Goal: Task Accomplishment & Management: Use online tool/utility

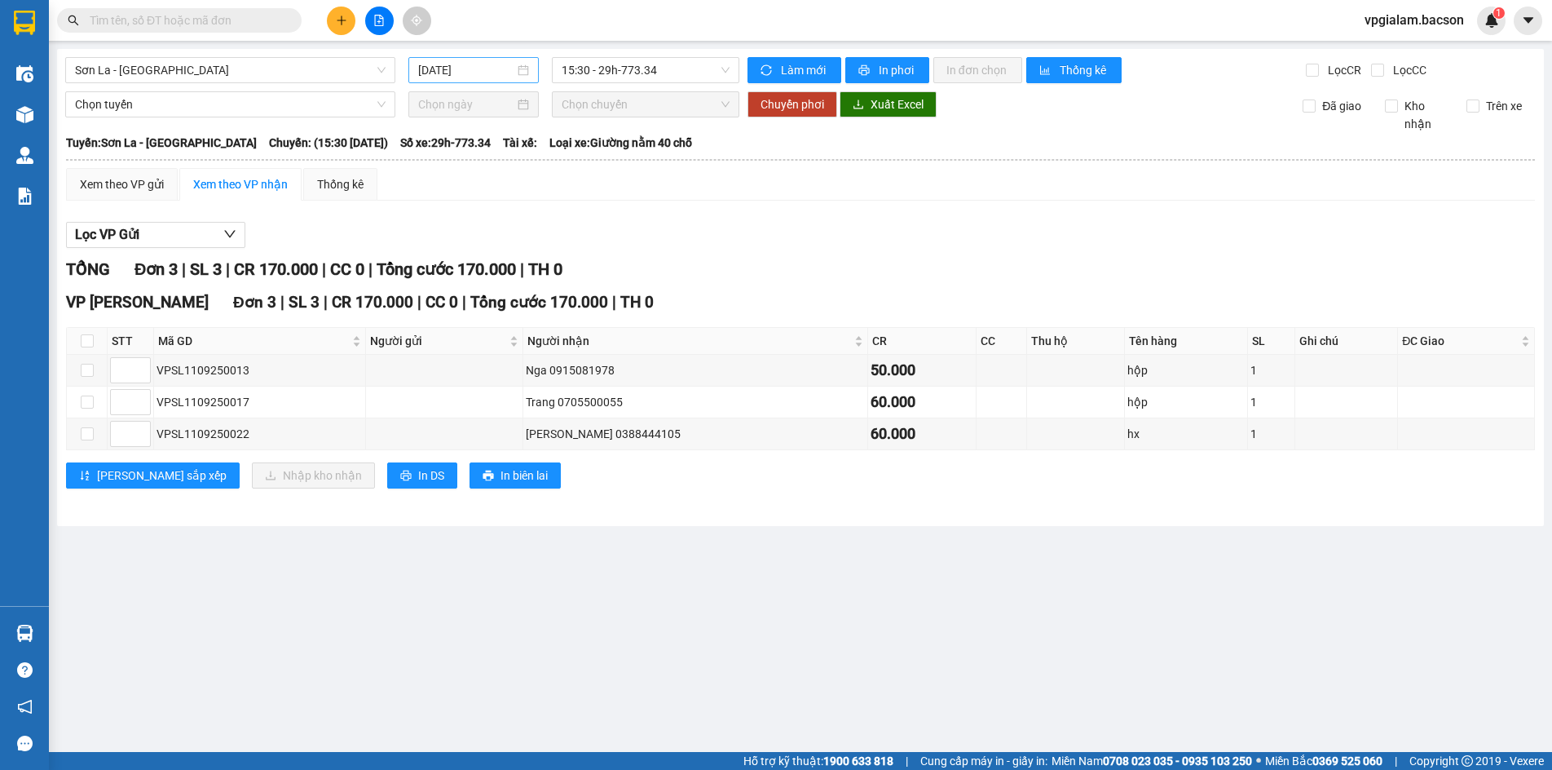
click at [529, 68] on div "[DATE]" at bounding box center [473, 70] width 130 height 26
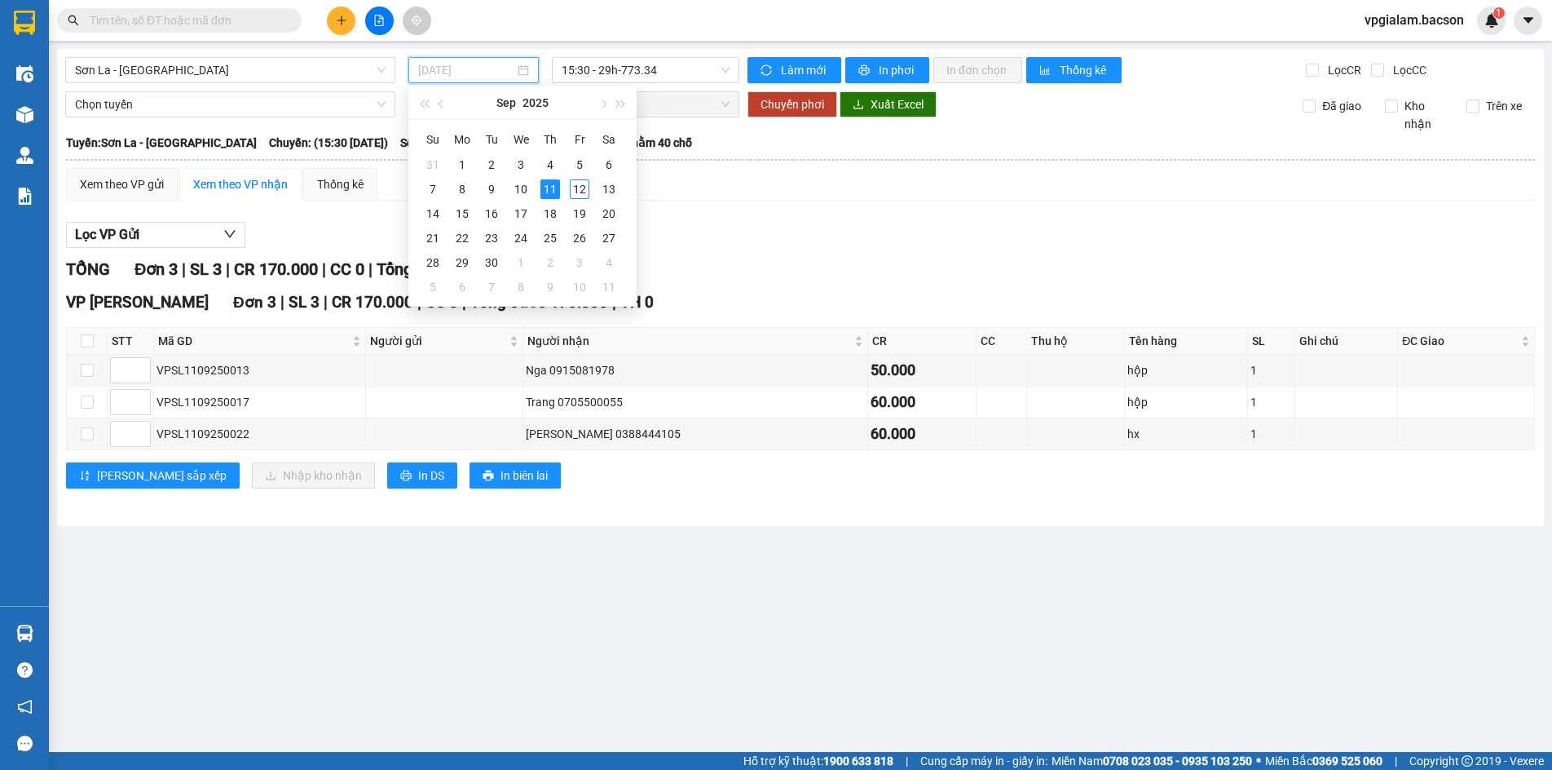
type input "[DATE]"
click at [551, 192] on div "11" at bounding box center [550, 189] width 20 height 20
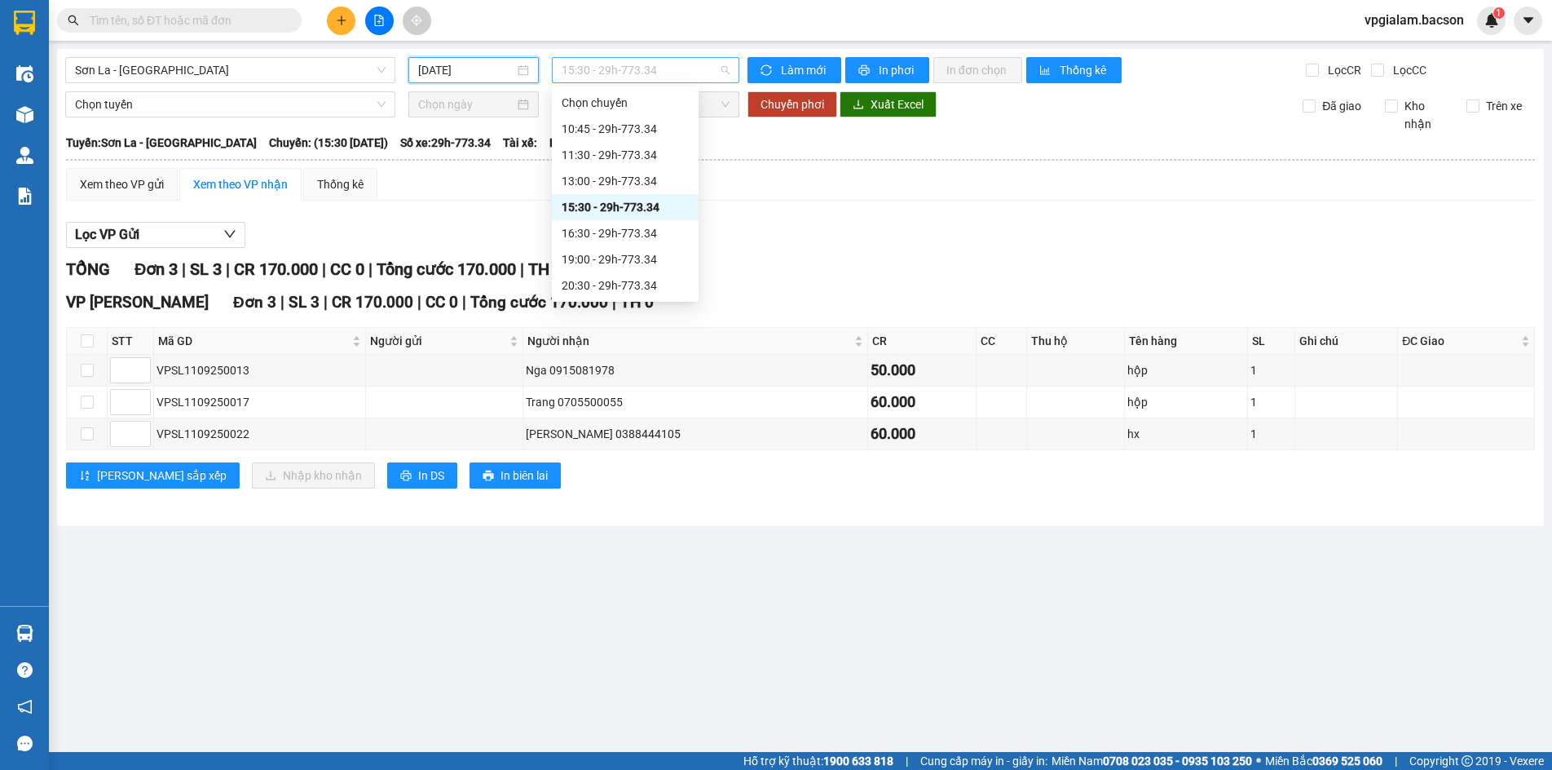
click at [724, 65] on span "15:30 - 29h-773.34" at bounding box center [646, 70] width 168 height 24
click at [621, 180] on div "13:00 - 29h-773.34" at bounding box center [625, 181] width 127 height 18
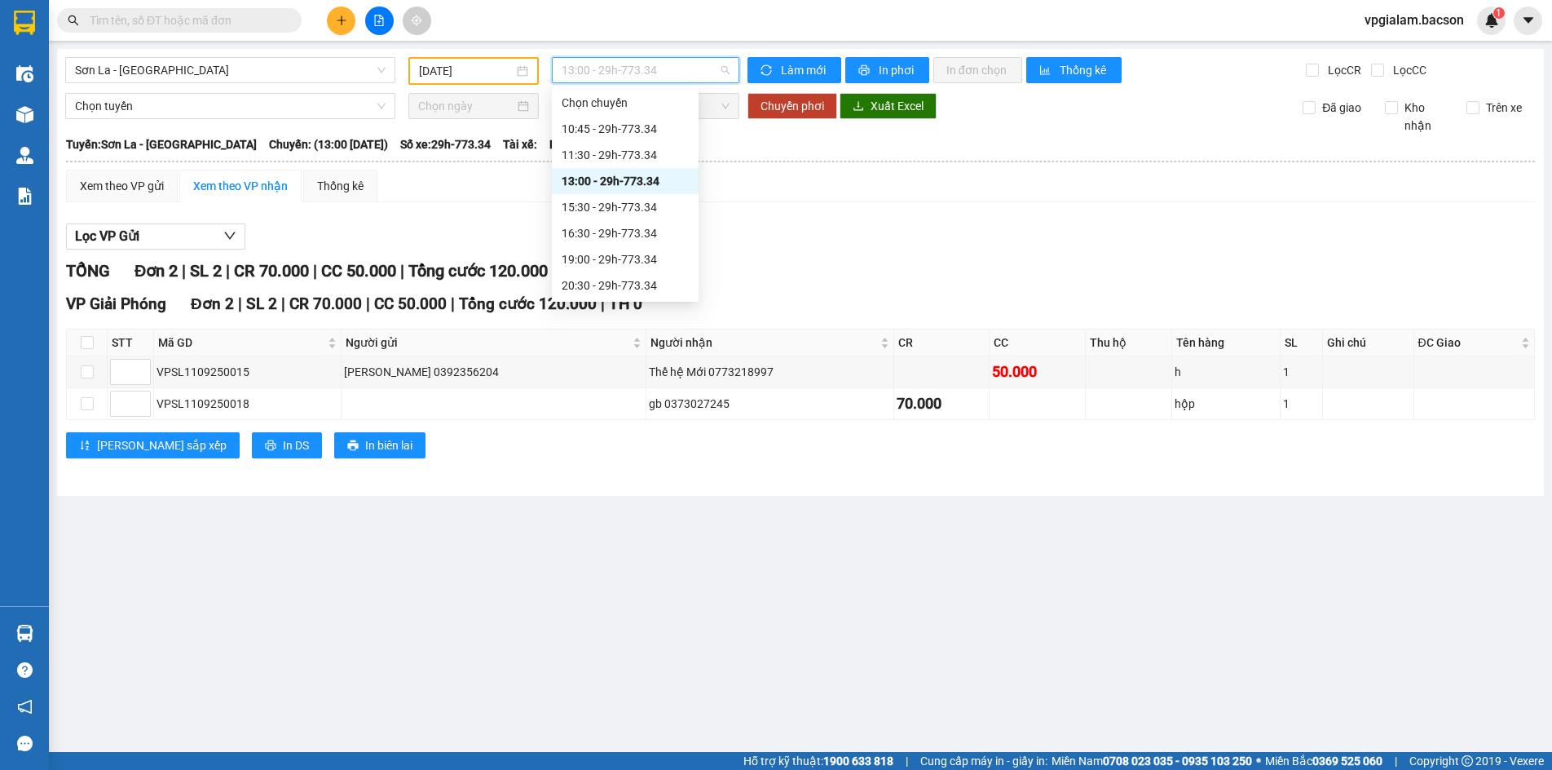
click at [726, 69] on span "13:00 - 29h-773.34" at bounding box center [646, 70] width 168 height 24
click at [649, 130] on div "10:45 - 29h-773.34" at bounding box center [625, 129] width 127 height 18
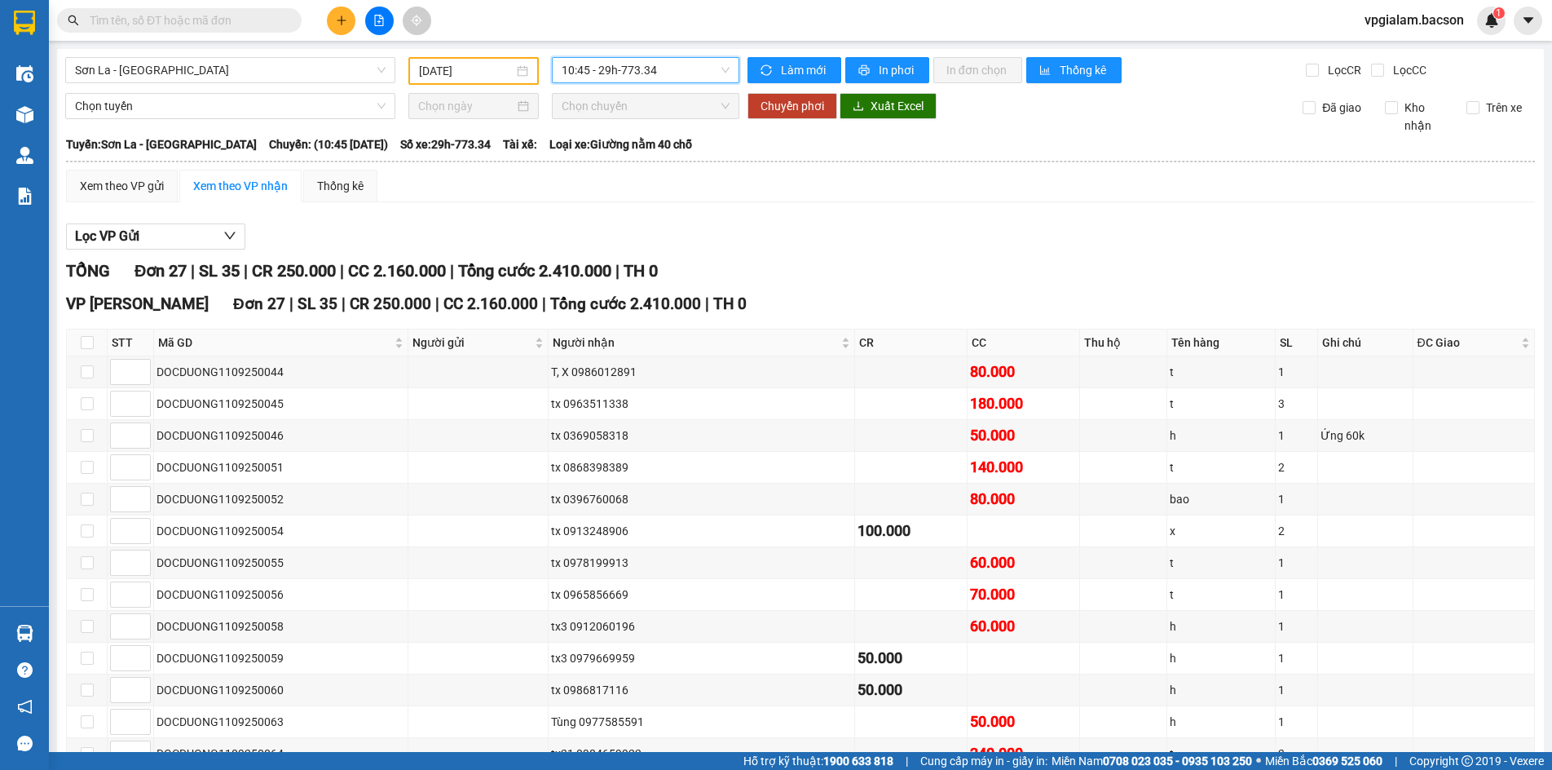
click at [721, 68] on span "10:45 - 29h-773.34" at bounding box center [646, 70] width 168 height 24
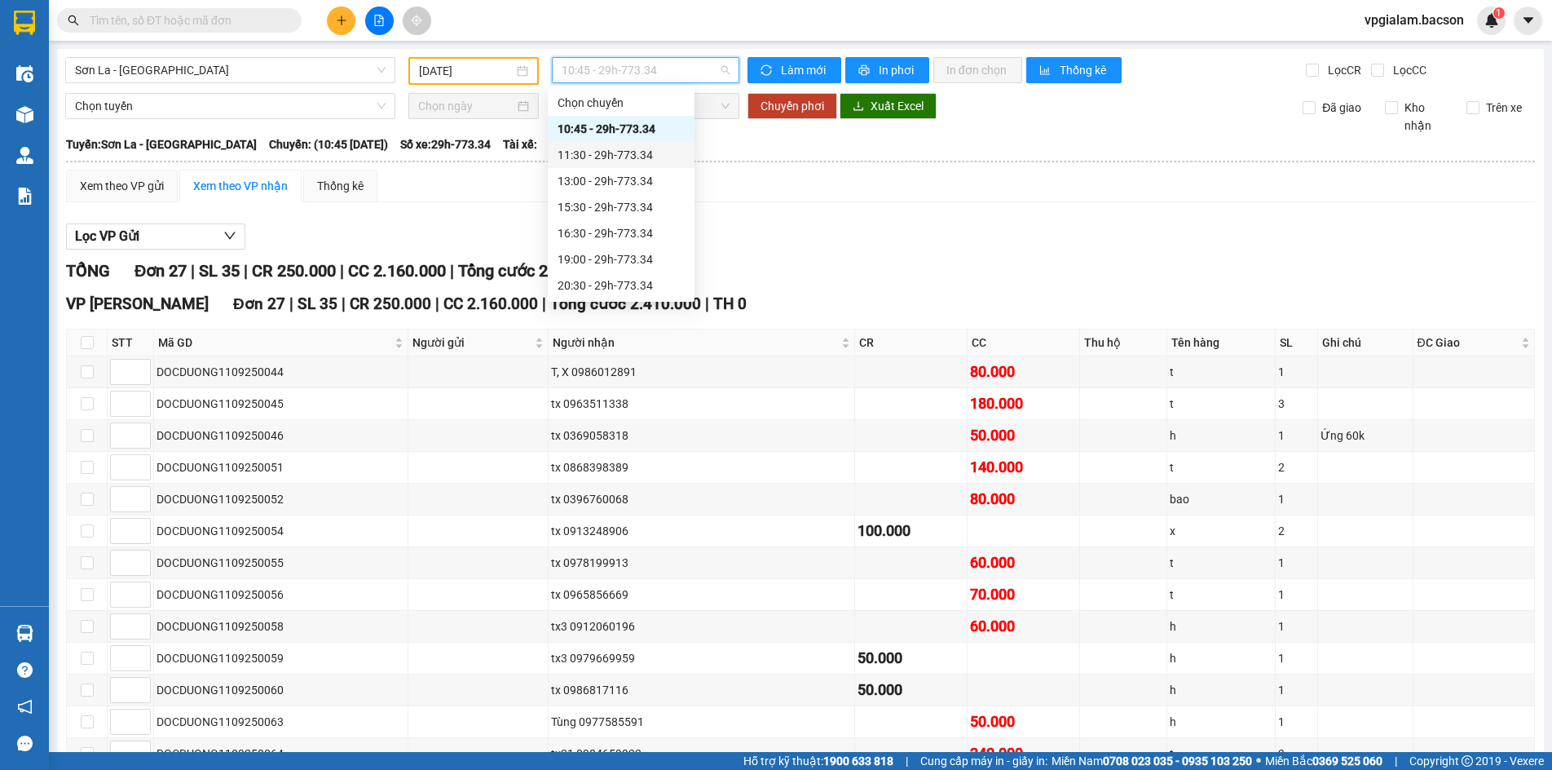
click at [644, 157] on div "11:30 - 29h-773.34" at bounding box center [621, 155] width 127 height 18
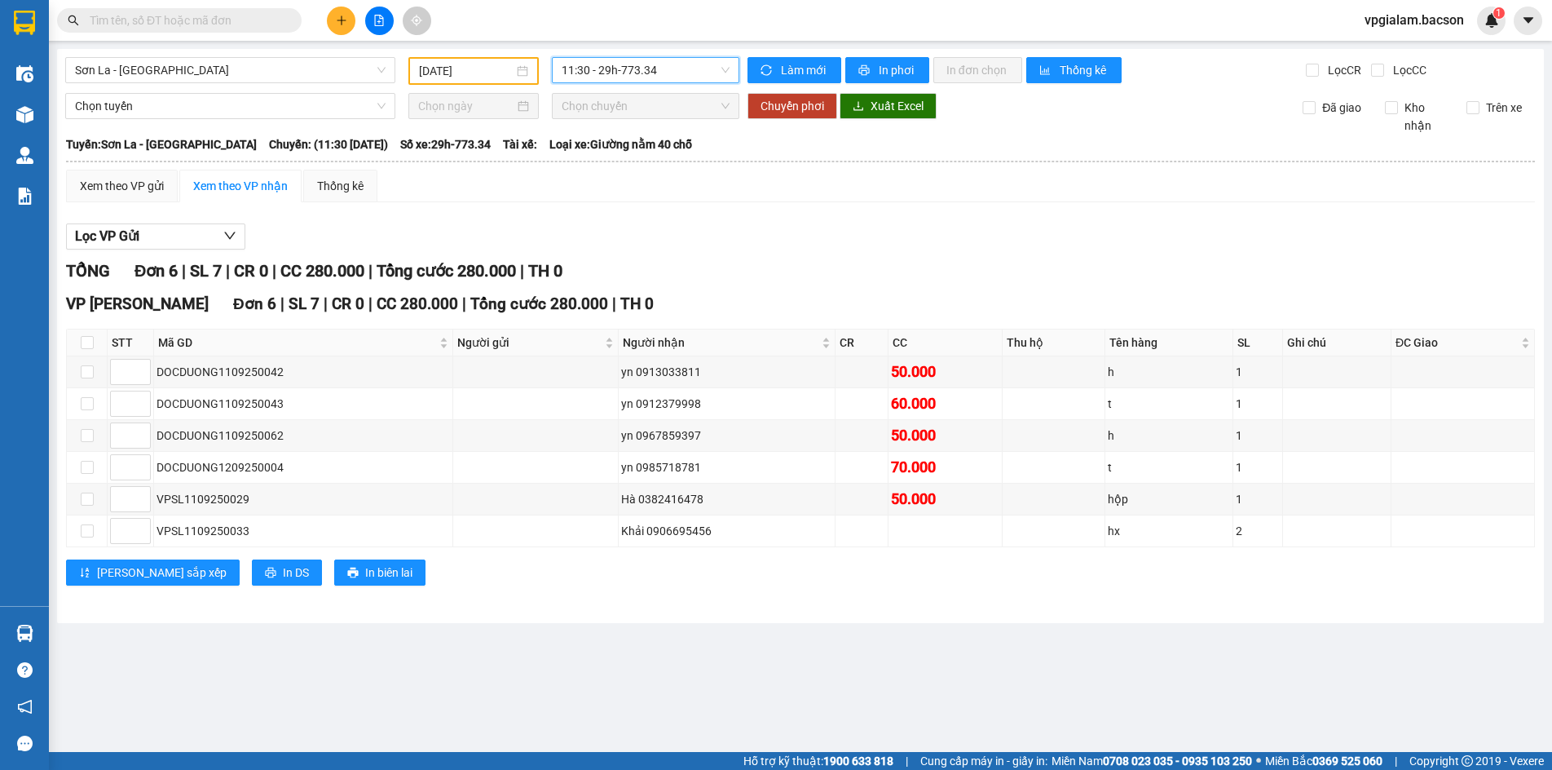
click at [729, 64] on span "11:30 - 29h-773.34" at bounding box center [646, 70] width 168 height 24
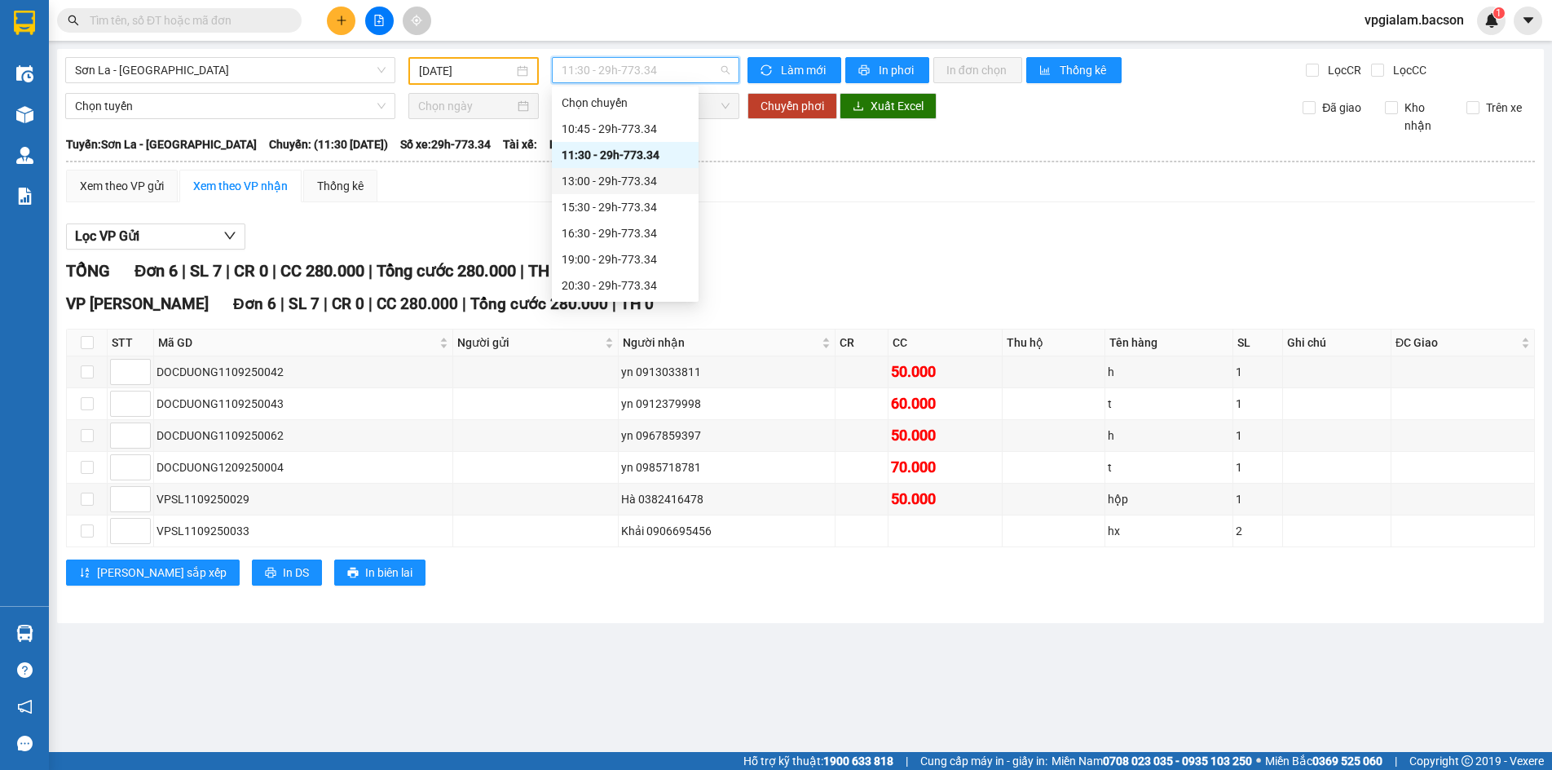
click at [634, 185] on div "13:00 - 29h-773.34" at bounding box center [625, 181] width 127 height 18
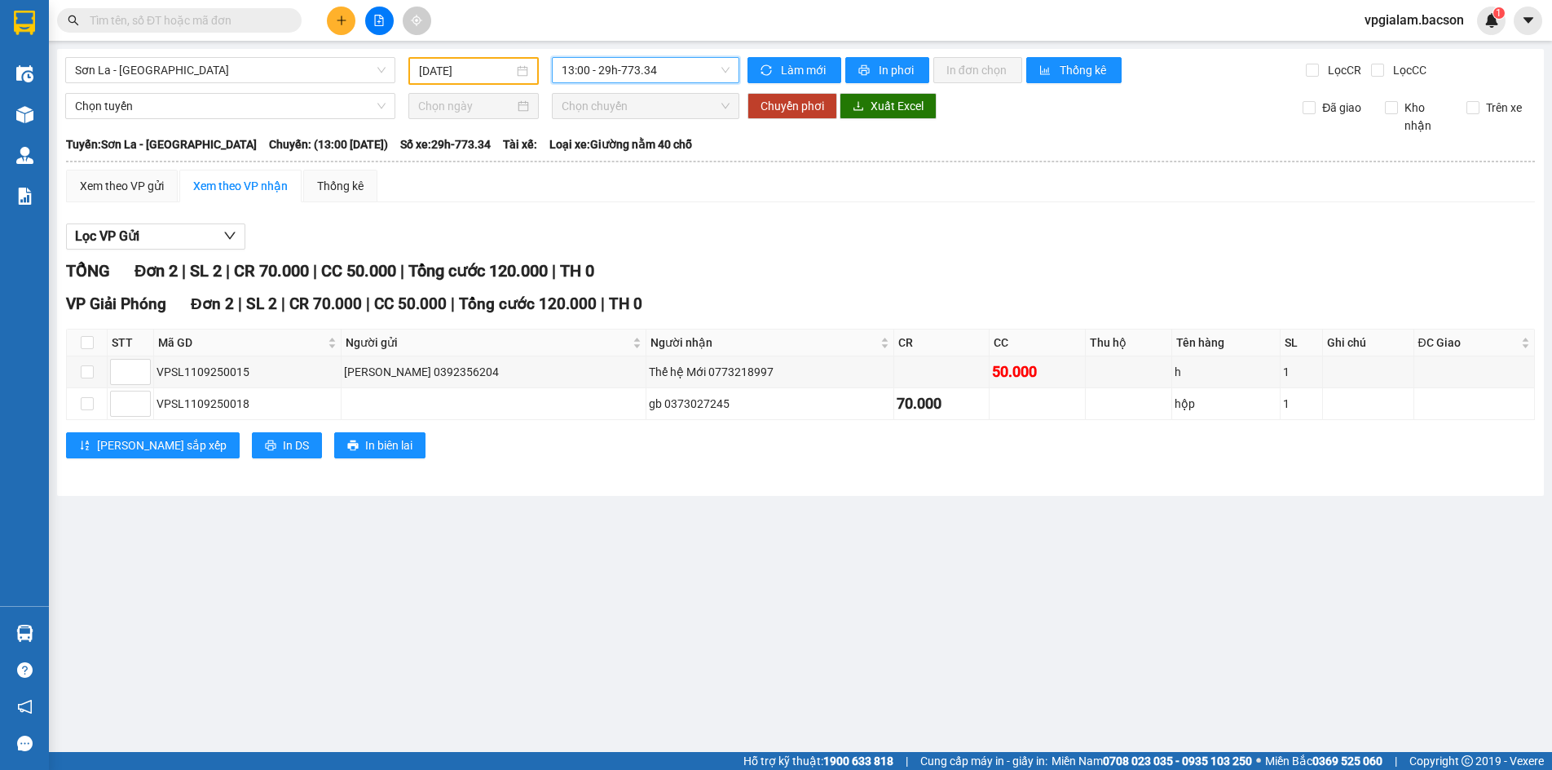
click at [728, 68] on span "13:00 - 29h-773.34" at bounding box center [646, 70] width 168 height 24
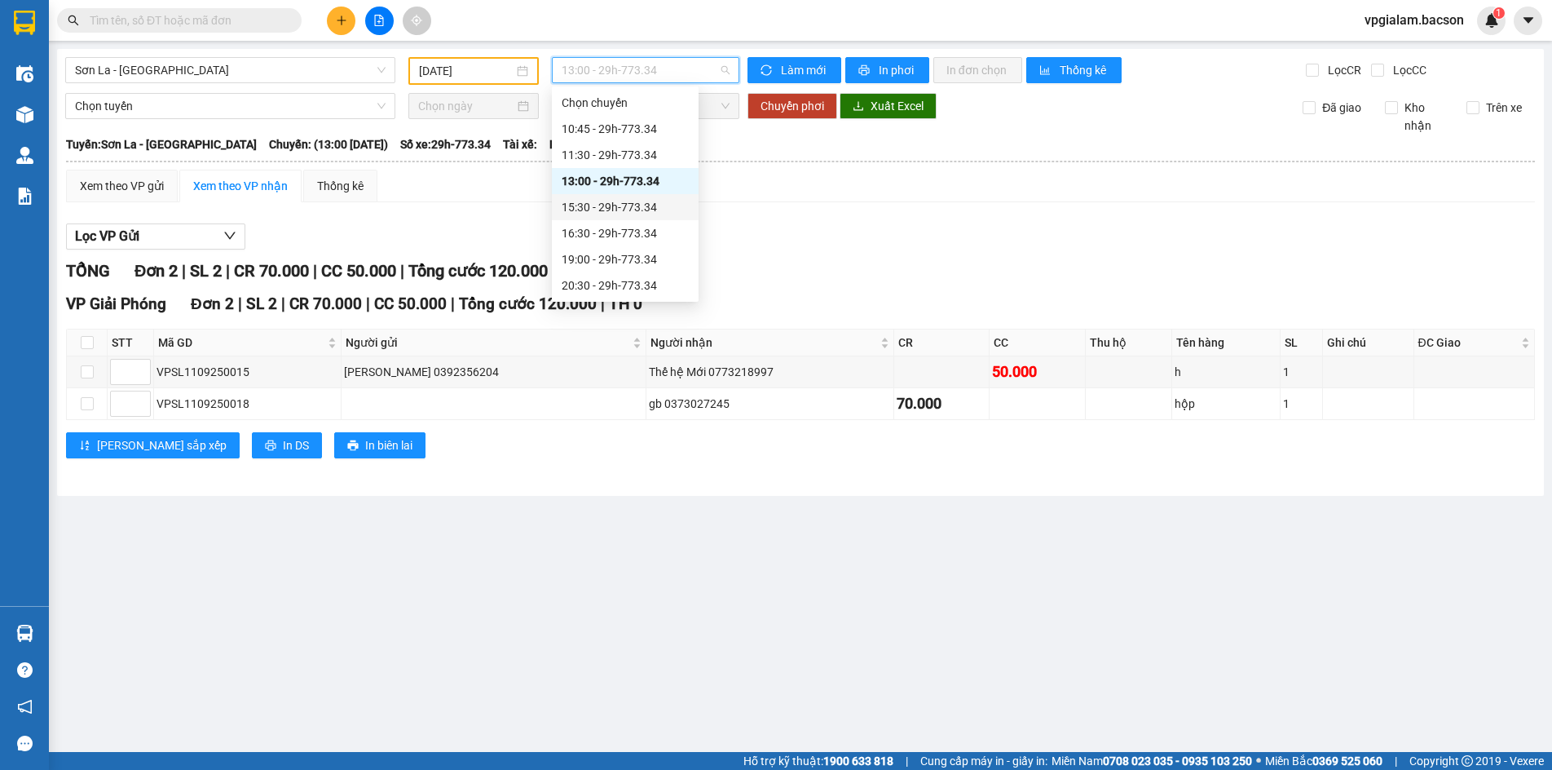
click at [608, 213] on div "15:30 - 29h-773.34" at bounding box center [625, 207] width 127 height 18
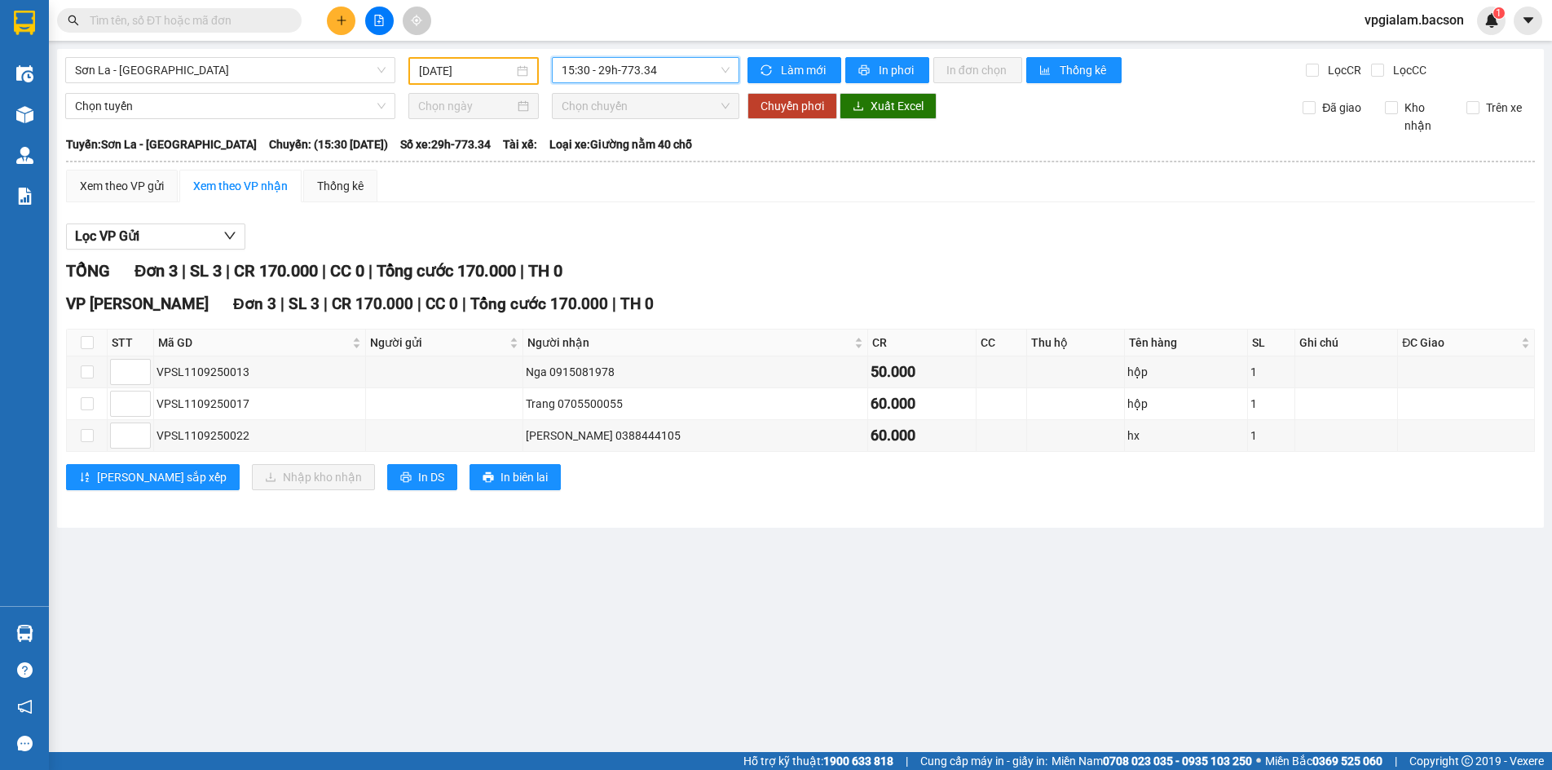
click at [731, 68] on div "15:30 - 29h-773.34" at bounding box center [645, 70] width 187 height 26
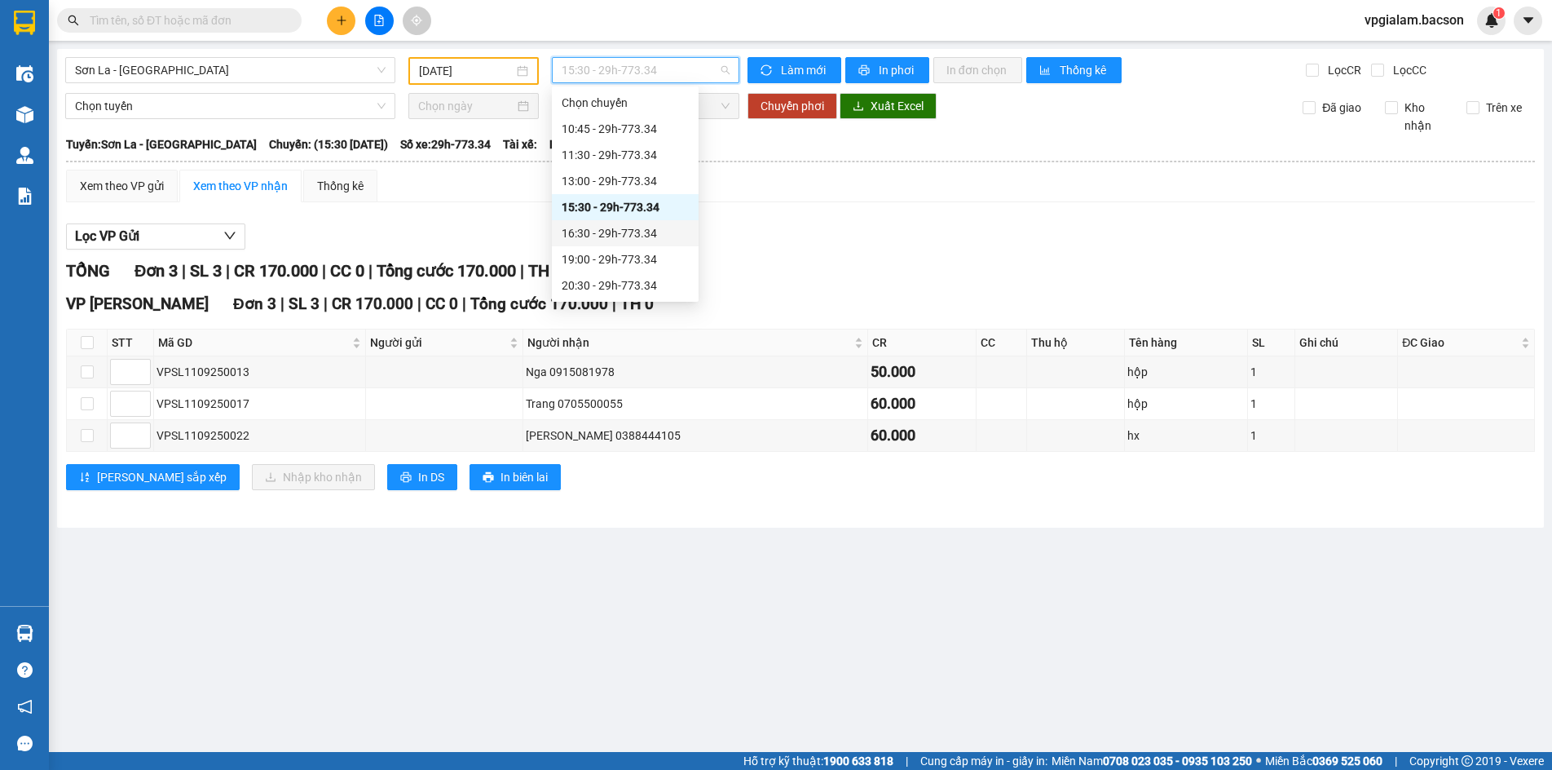
click at [627, 239] on div "16:30 - 29h-773.34" at bounding box center [625, 233] width 127 height 18
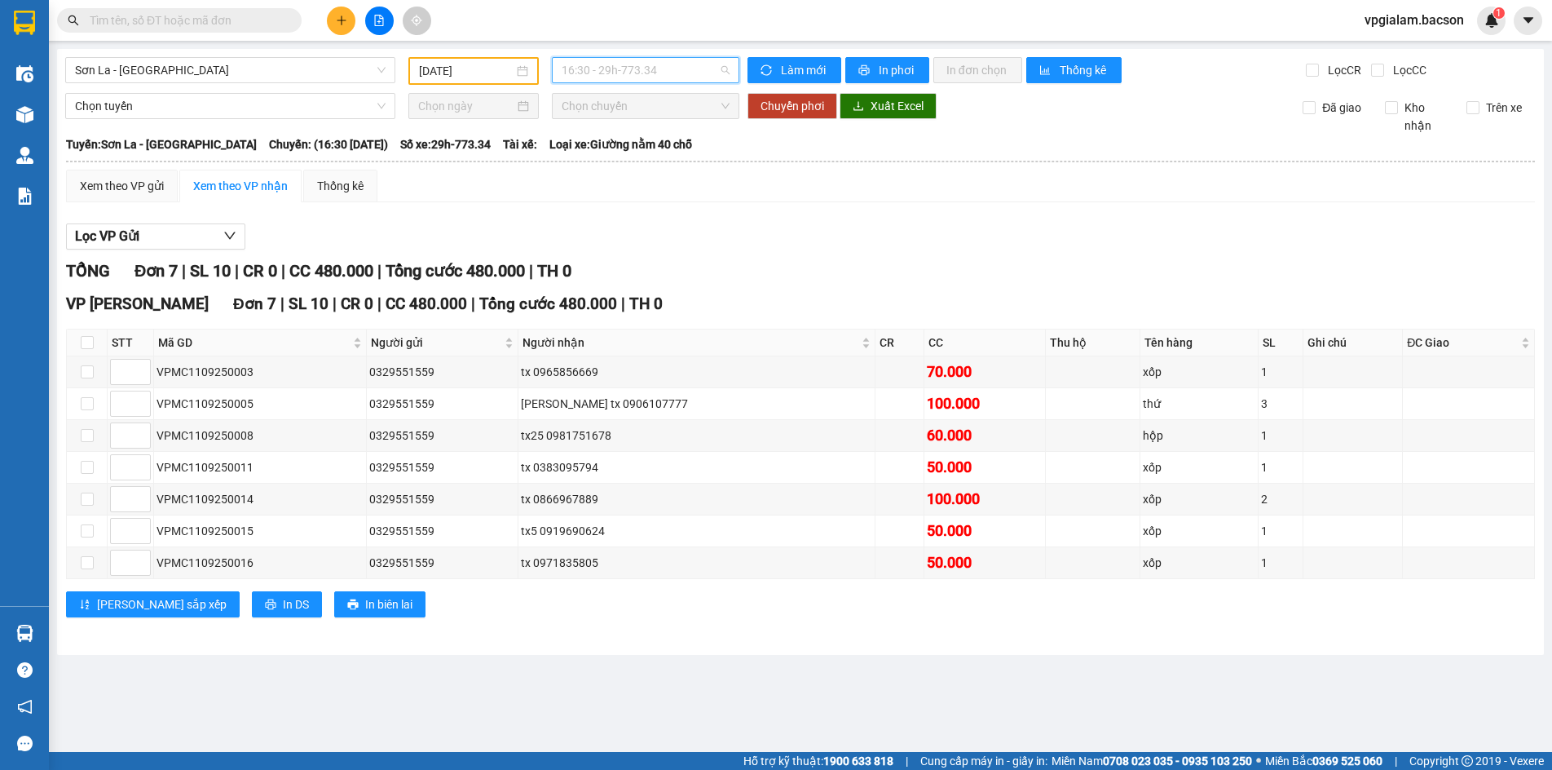
click at [725, 67] on span "16:30 - 29h-773.34" at bounding box center [646, 70] width 168 height 24
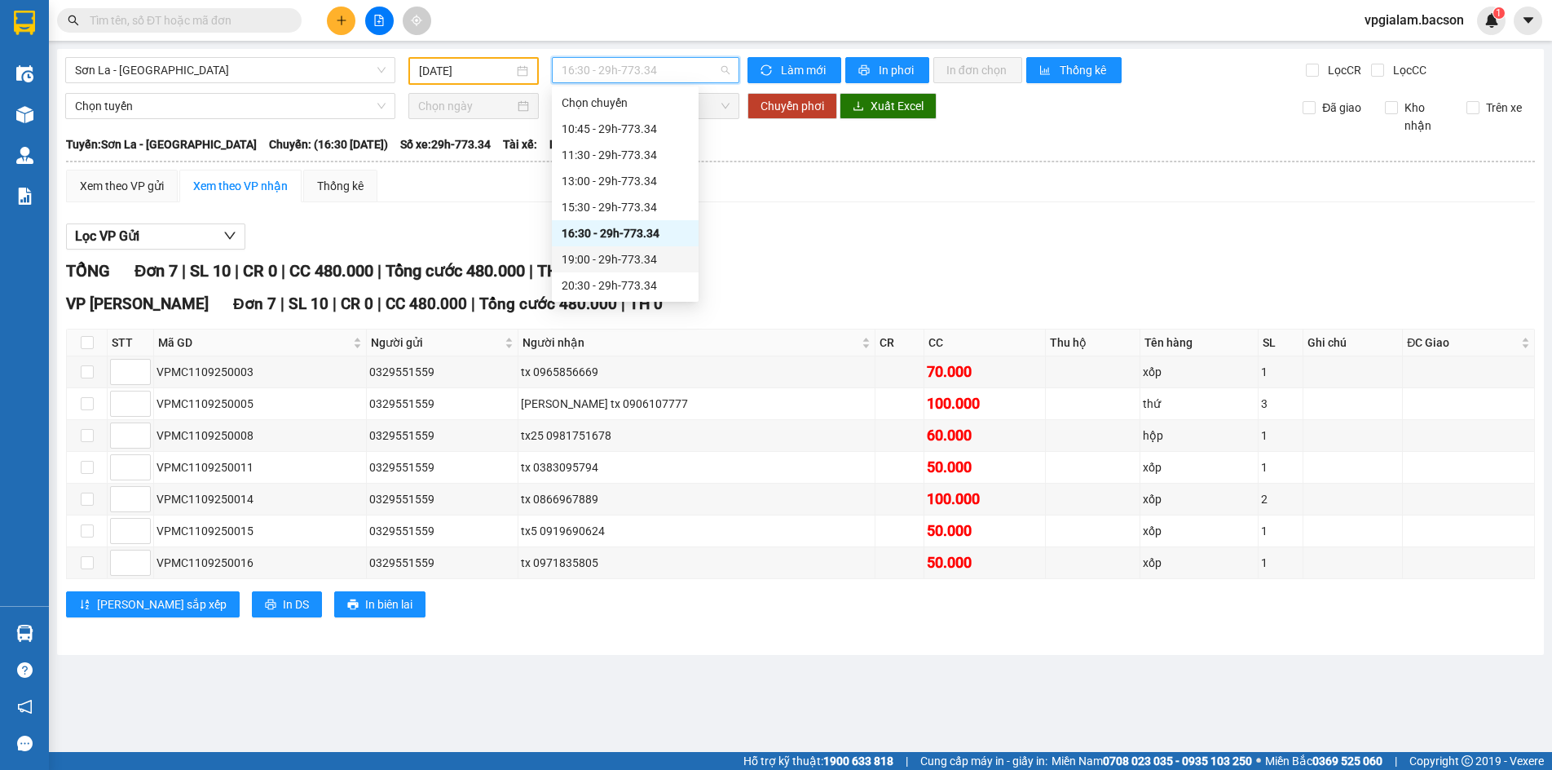
click at [644, 260] on div "19:00 - 29h-773.34" at bounding box center [625, 259] width 127 height 18
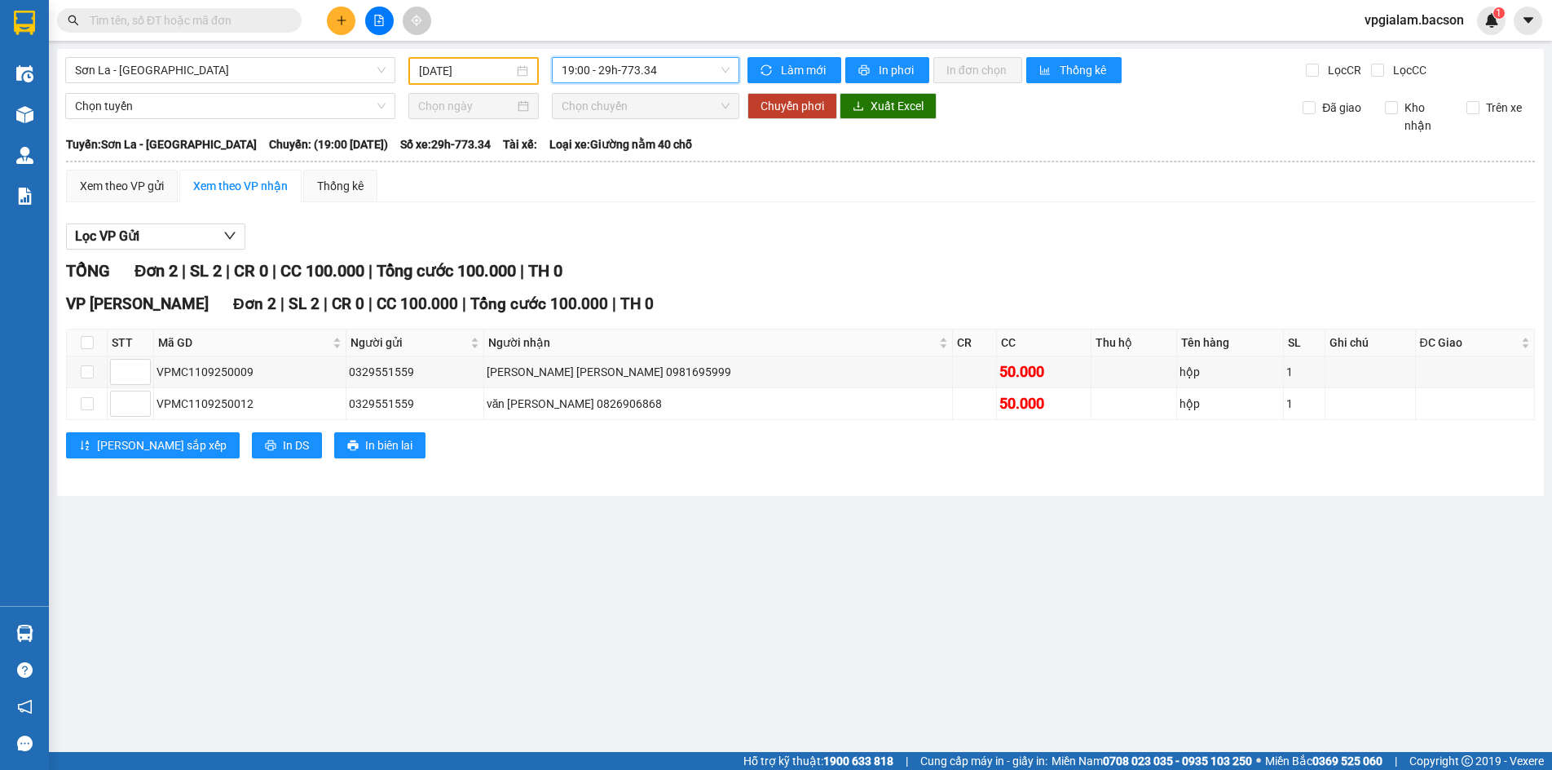
click at [733, 65] on div "19:00 - 29h-773.34" at bounding box center [645, 70] width 187 height 26
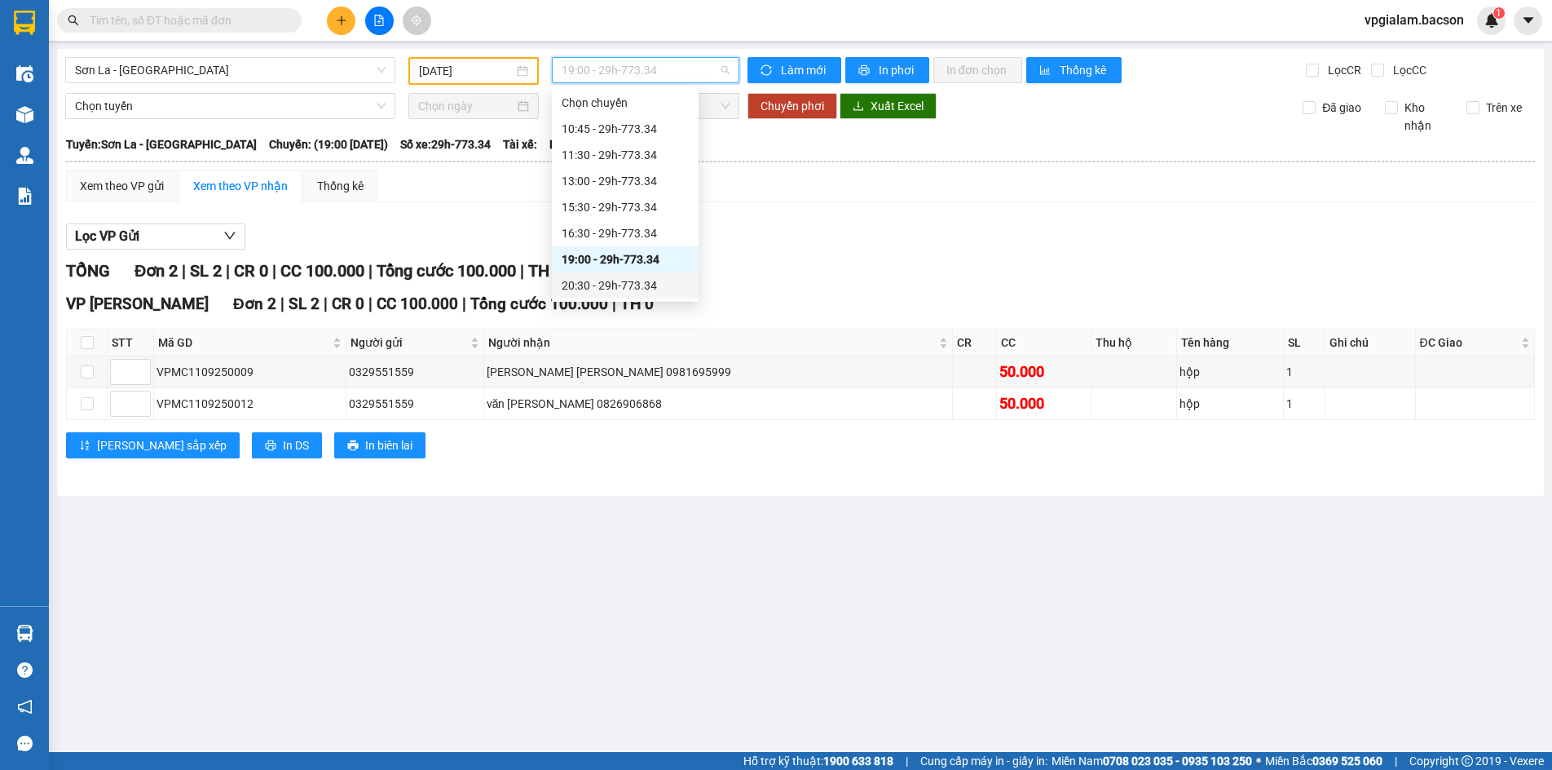
click at [649, 284] on div "20:30 - 29h-773.34" at bounding box center [625, 285] width 127 height 18
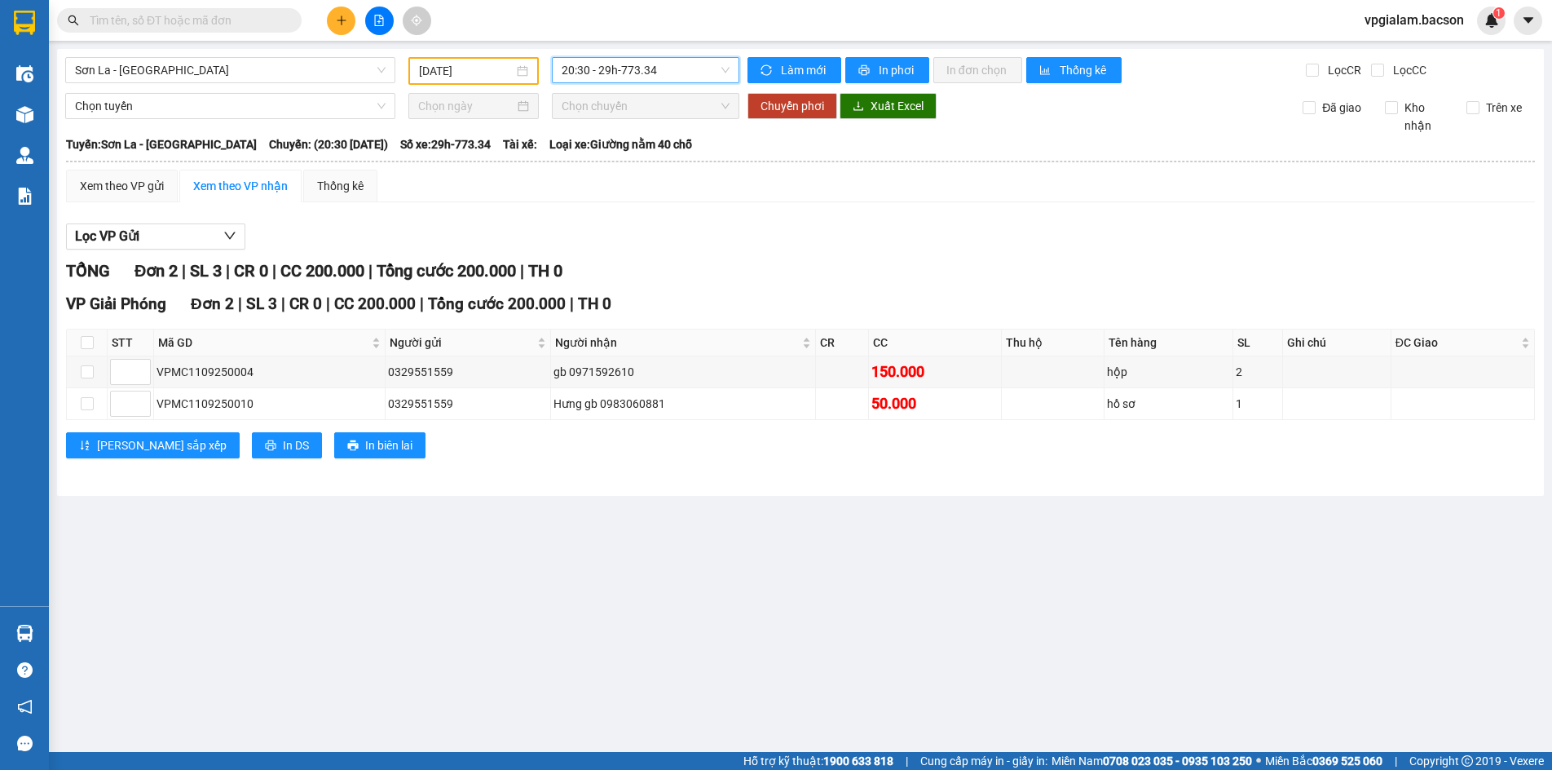
click at [730, 62] on div "20:30 - 29h-773.34" at bounding box center [645, 70] width 187 height 26
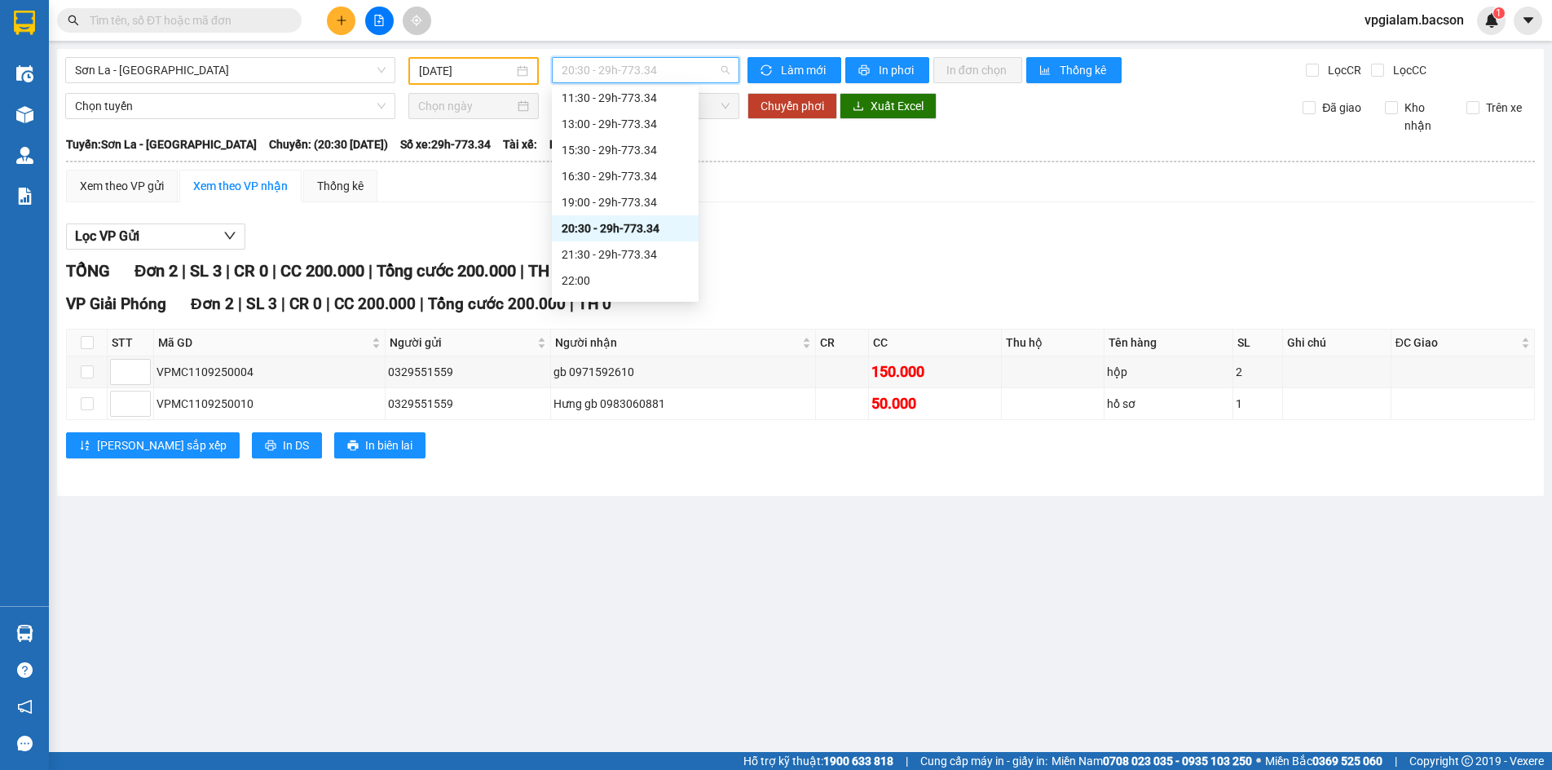
scroll to position [78, 0]
click at [646, 229] on div "21:30 - 29h-773.34" at bounding box center [625, 233] width 127 height 18
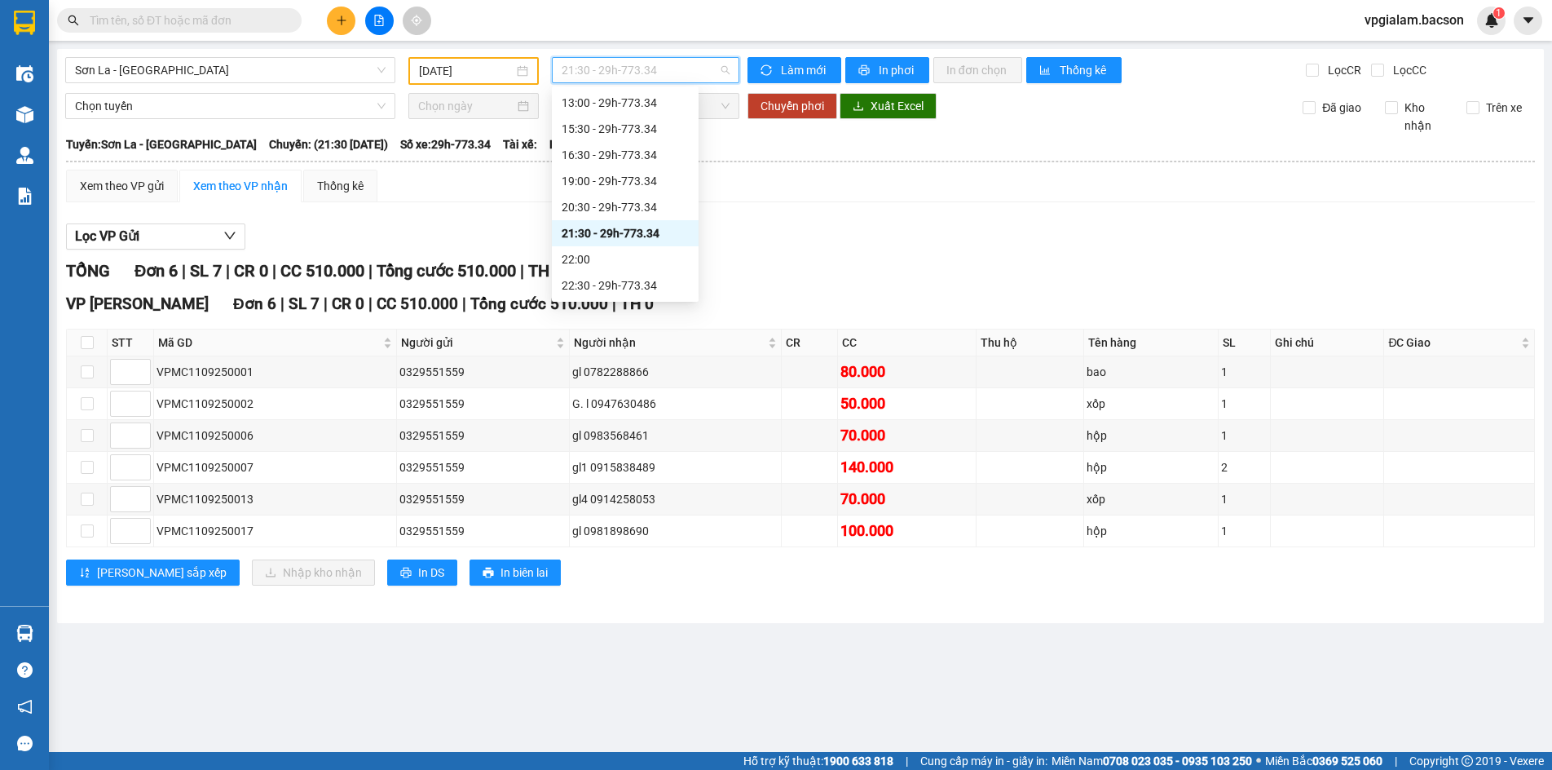
drag, startPoint x: 728, startPoint y: 60, endPoint x: 730, endPoint y: 71, distance: 10.9
click at [729, 64] on span "21:30 - 29h-773.34" at bounding box center [646, 70] width 168 height 24
click at [653, 287] on div "22:30 - 29h-773.34" at bounding box center [625, 285] width 127 height 18
